Goal: Task Accomplishment & Management: Complete application form

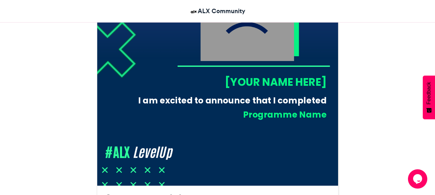
click at [253, 83] on div "[YOUR NAME HERE]" at bounding box center [251, 82] width 149 height 15
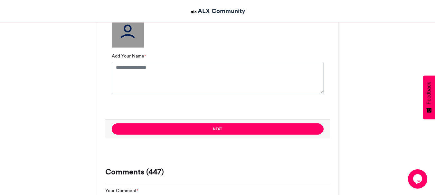
scroll to position [515, 0]
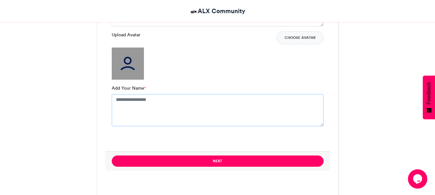
click at [122, 101] on textarea "Add Your Name *" at bounding box center [218, 110] width 212 height 32
click at [148, 101] on textarea "Add Your Name *" at bounding box center [218, 110] width 212 height 32
click at [147, 100] on textarea "Add Your Name *" at bounding box center [218, 110] width 212 height 32
click at [159, 99] on textarea "Add Your Name *" at bounding box center [218, 110] width 212 height 32
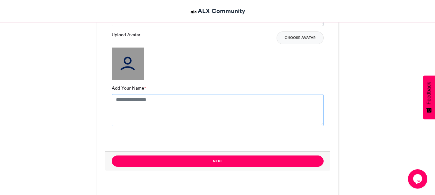
type textarea "*"
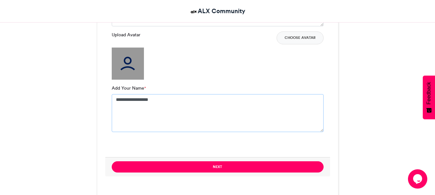
type textarea "**********"
click at [131, 71] on img at bounding box center [128, 64] width 32 height 32
click at [300, 37] on button "Choose Avatar" at bounding box center [299, 38] width 47 height 13
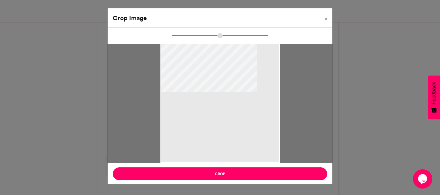
type input "******"
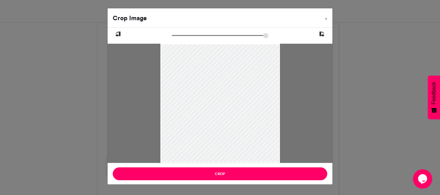
drag, startPoint x: 213, startPoint y: 93, endPoint x: 217, endPoint y: 116, distance: 22.8
click at [217, 116] on div at bounding box center [219, 124] width 119 height 179
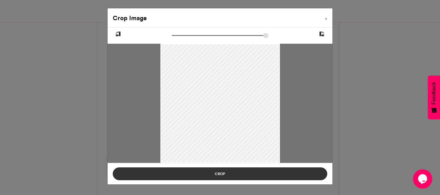
click at [222, 172] on button "Crop" at bounding box center [220, 174] width 214 height 13
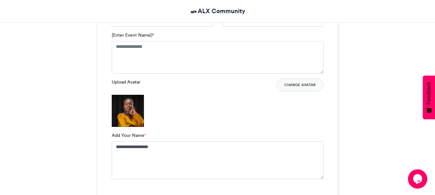
scroll to position [451, 0]
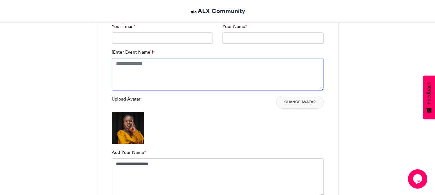
click at [141, 68] on textarea "[Enter Event Name]! *" at bounding box center [218, 74] width 212 height 32
type textarea "*"
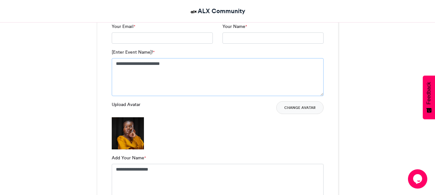
type textarea "**********"
click at [233, 40] on input "Your Name *" at bounding box center [272, 39] width 101 height 12
type input "*"
type input "*********"
drag, startPoint x: 178, startPoint y: 40, endPoint x: 173, endPoint y: 34, distance: 7.9
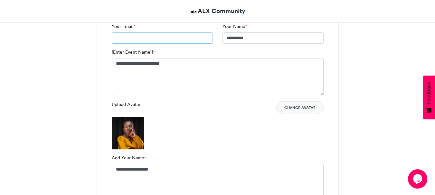
click at [178, 40] on input "Your Email *" at bounding box center [162, 39] width 101 height 12
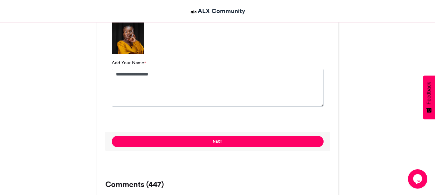
scroll to position [547, 0]
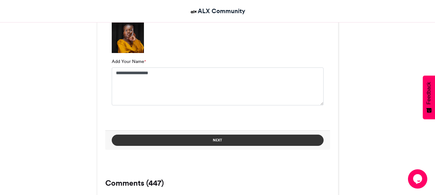
type input "**********"
click at [188, 138] on button "Next" at bounding box center [218, 140] width 212 height 11
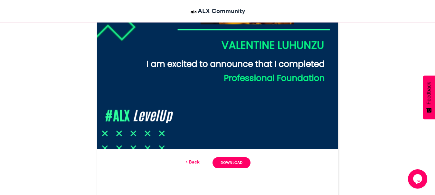
scroll to position [326, 0]
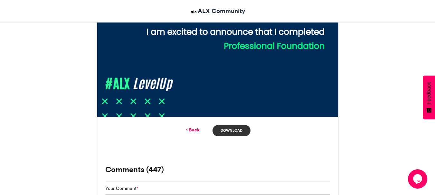
click at [241, 132] on link "Download" at bounding box center [231, 130] width 38 height 11
